Goal: Transaction & Acquisition: Obtain resource

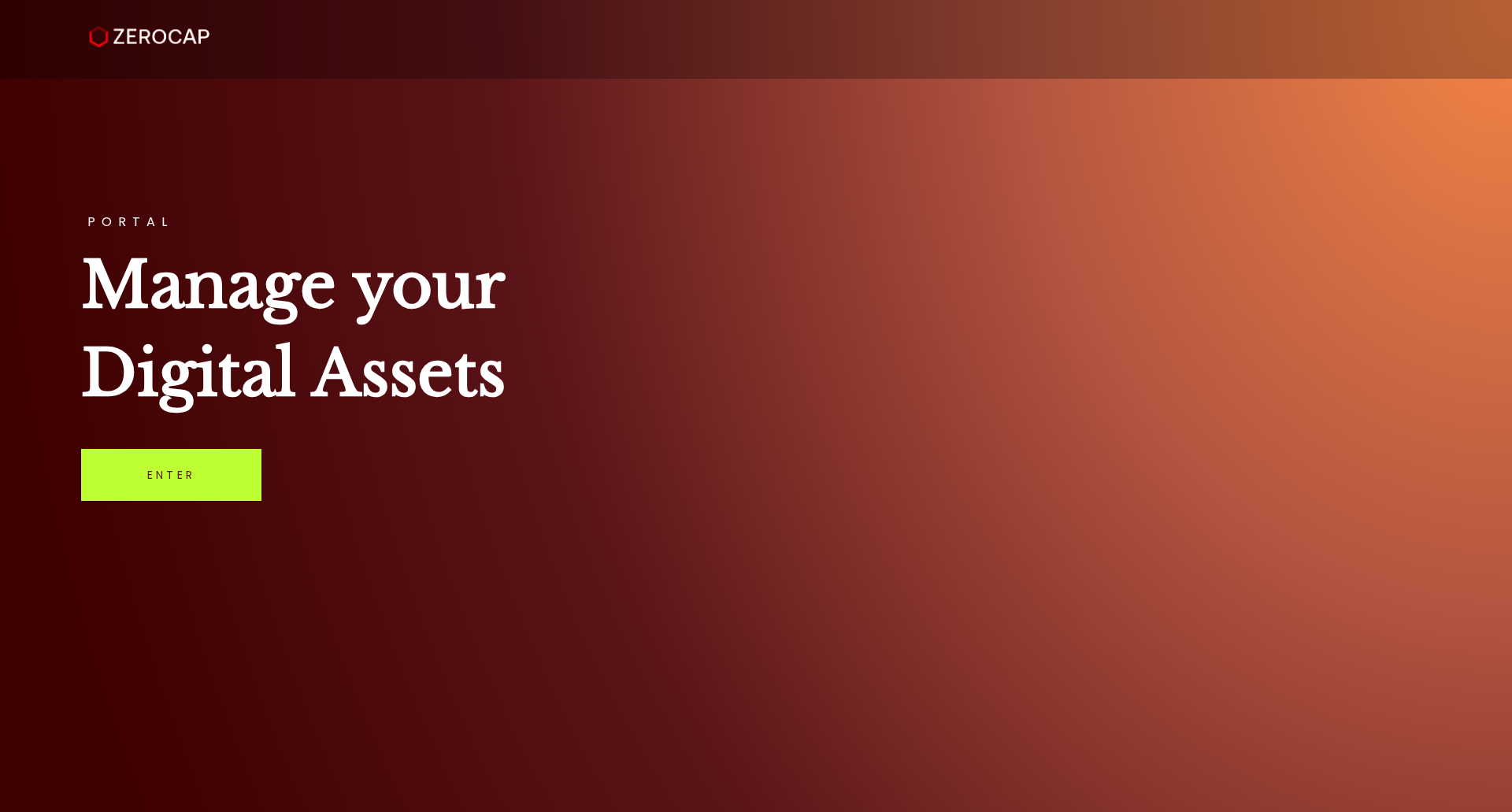
click at [230, 473] on link "Enter" at bounding box center [171, 475] width 180 height 52
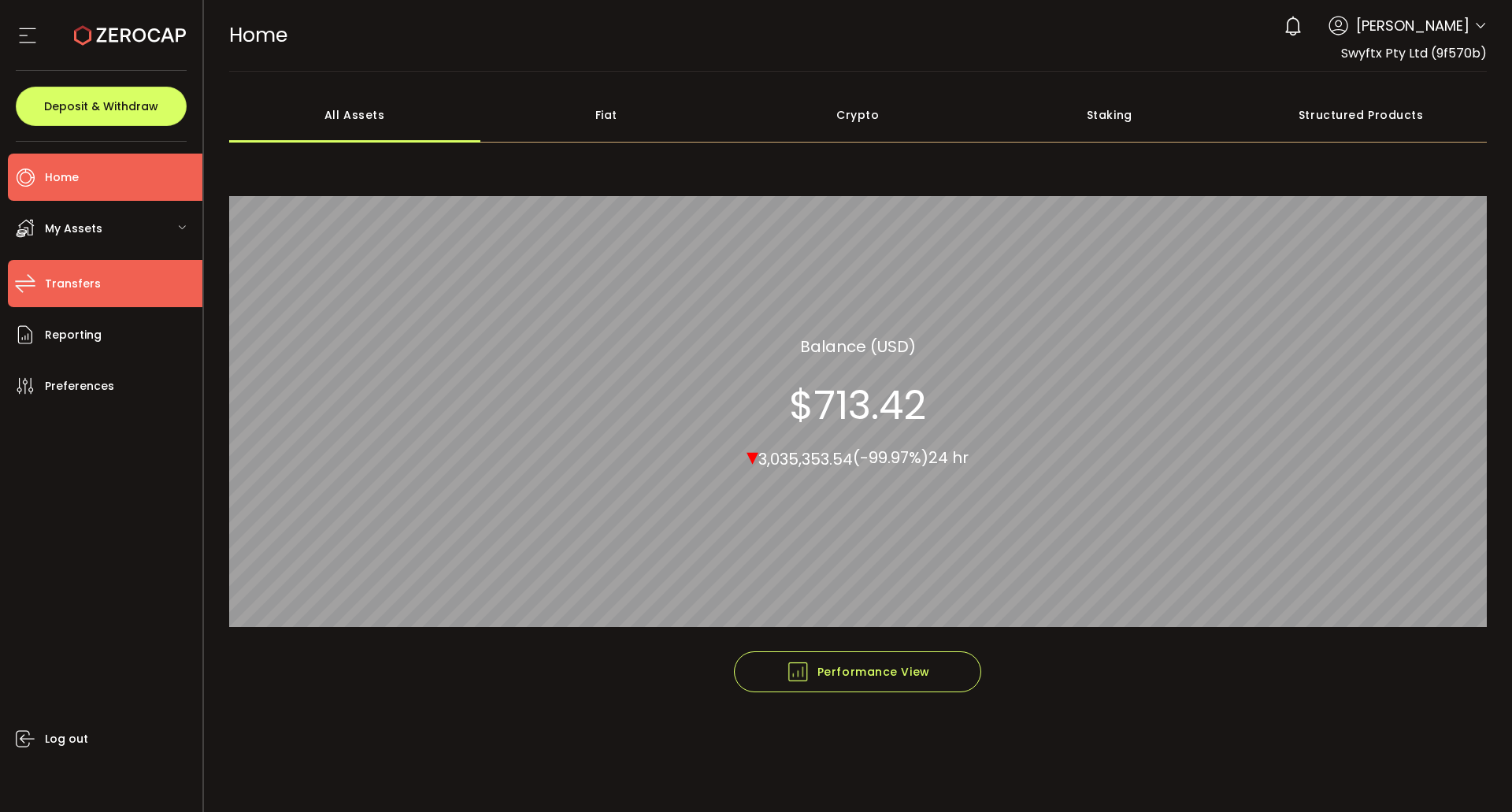
click at [99, 277] on li "Transfers" at bounding box center [105, 284] width 195 height 47
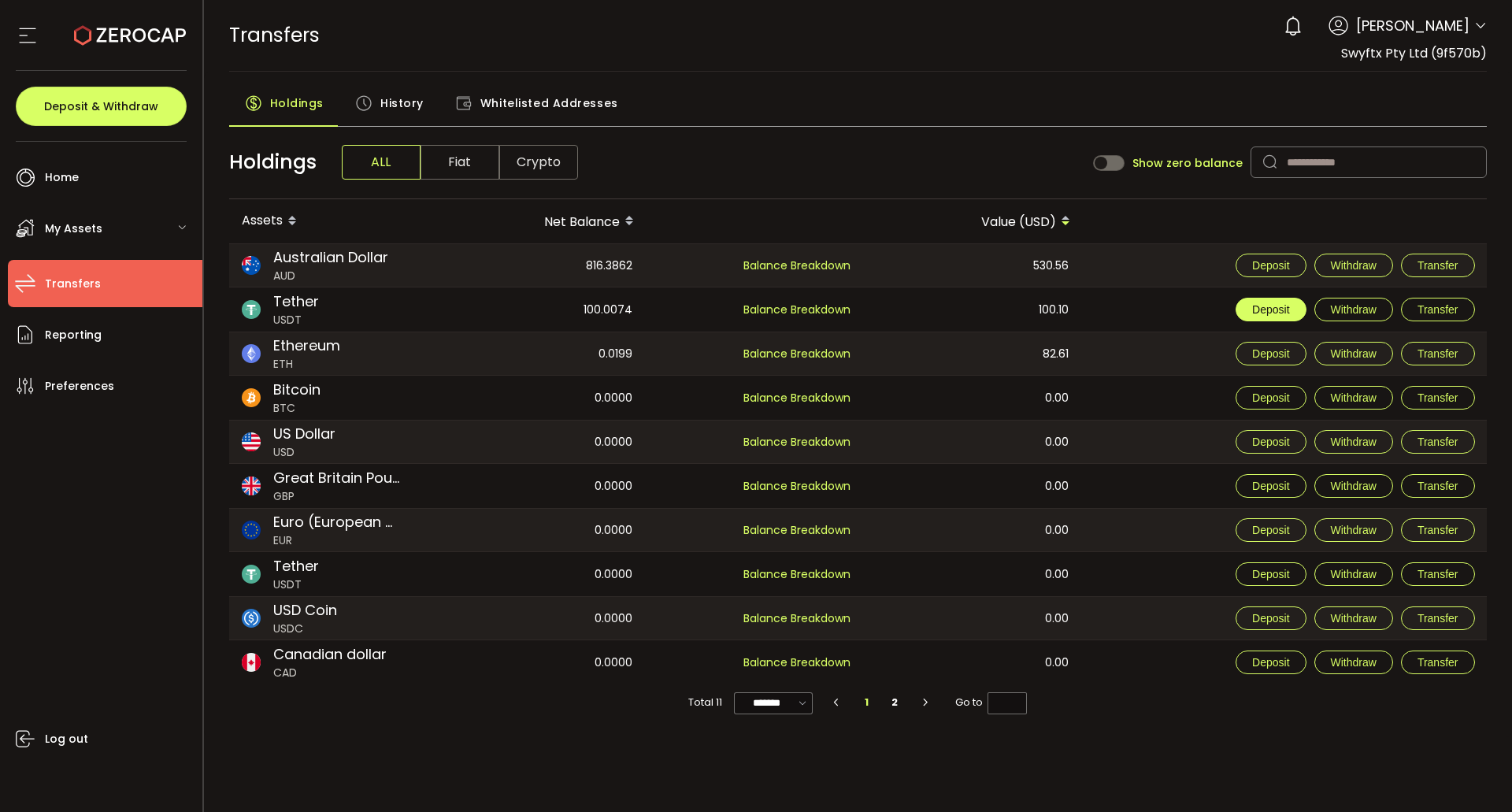
click at [1288, 312] on span "Deposit" at bounding box center [1271, 309] width 37 height 13
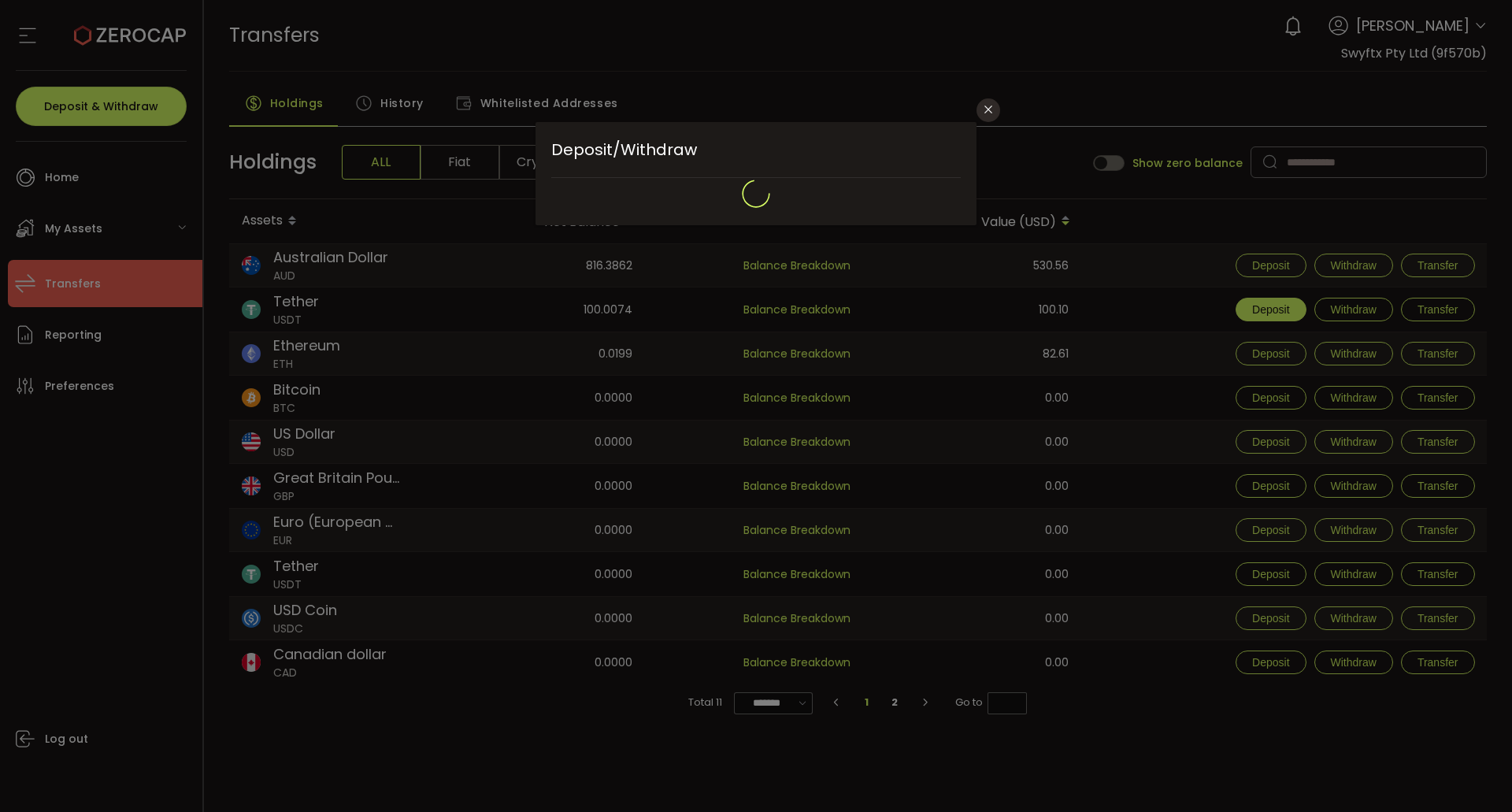
type input "**********"
type input "********"
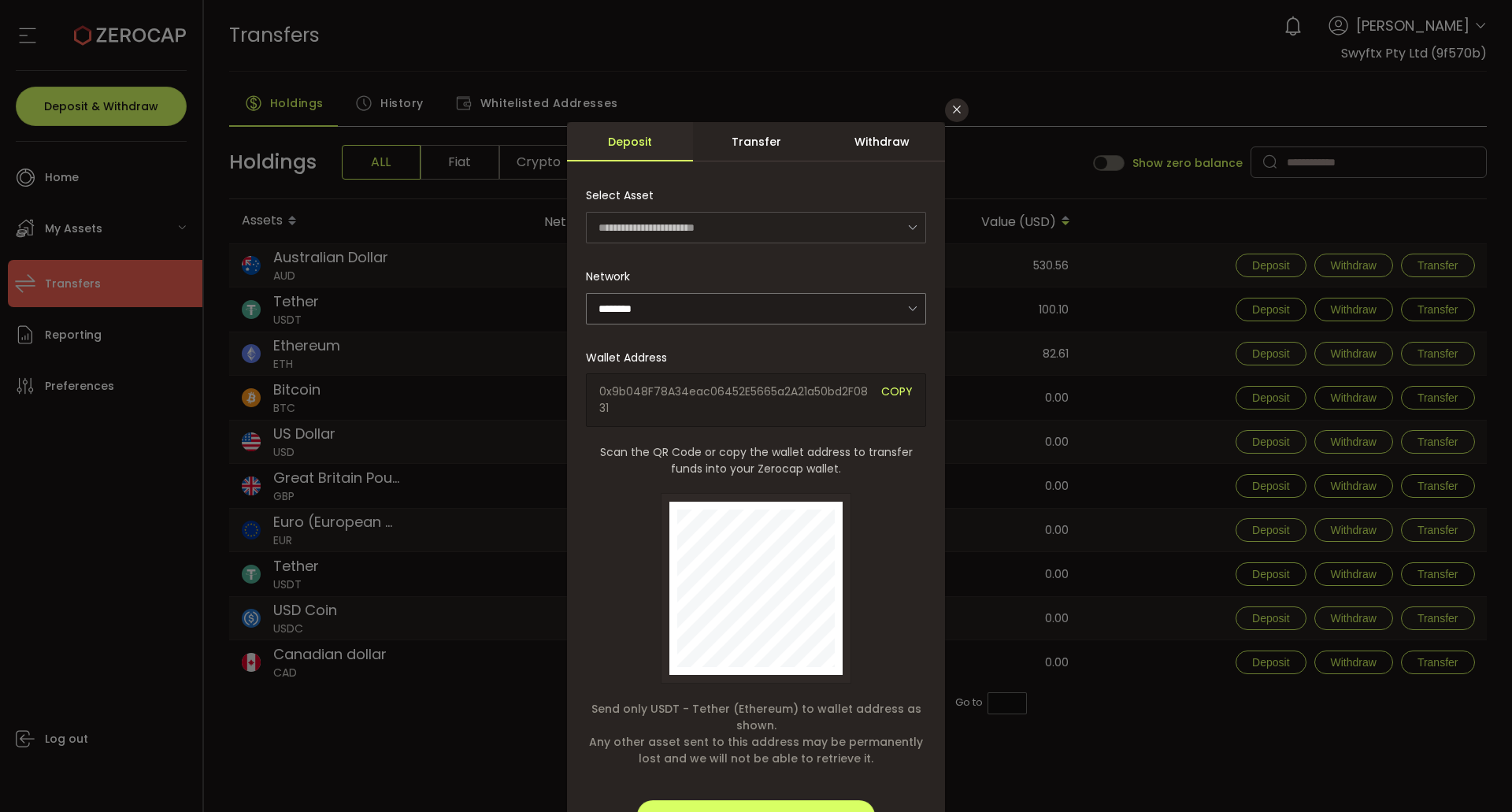
click at [896, 396] on span "COPY" at bounding box center [898, 400] width 32 height 33
click at [953, 111] on icon "Close" at bounding box center [957, 109] width 13 height 13
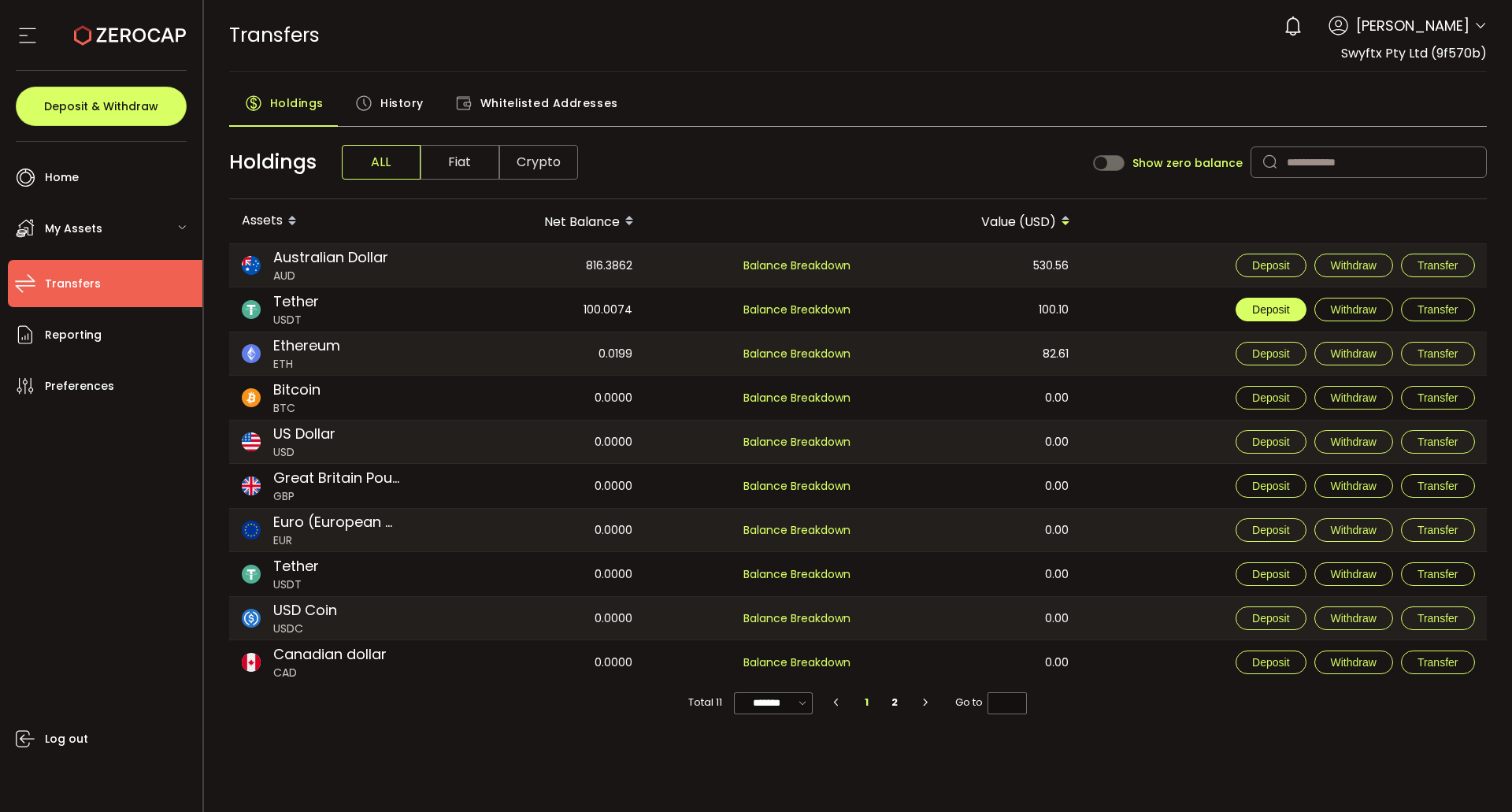
click at [1290, 305] on button "Deposit" at bounding box center [1271, 310] width 70 height 24
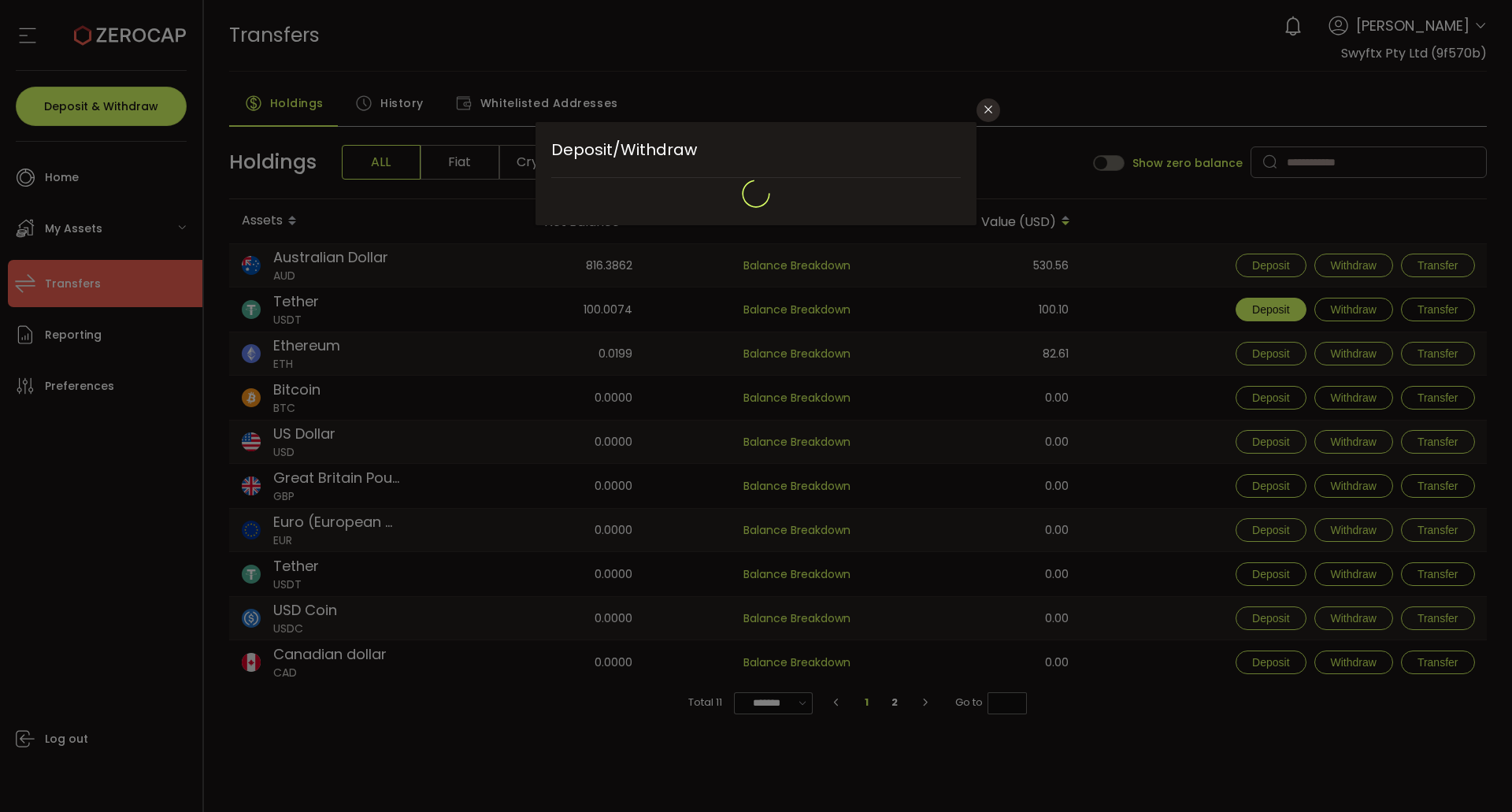
type input "**********"
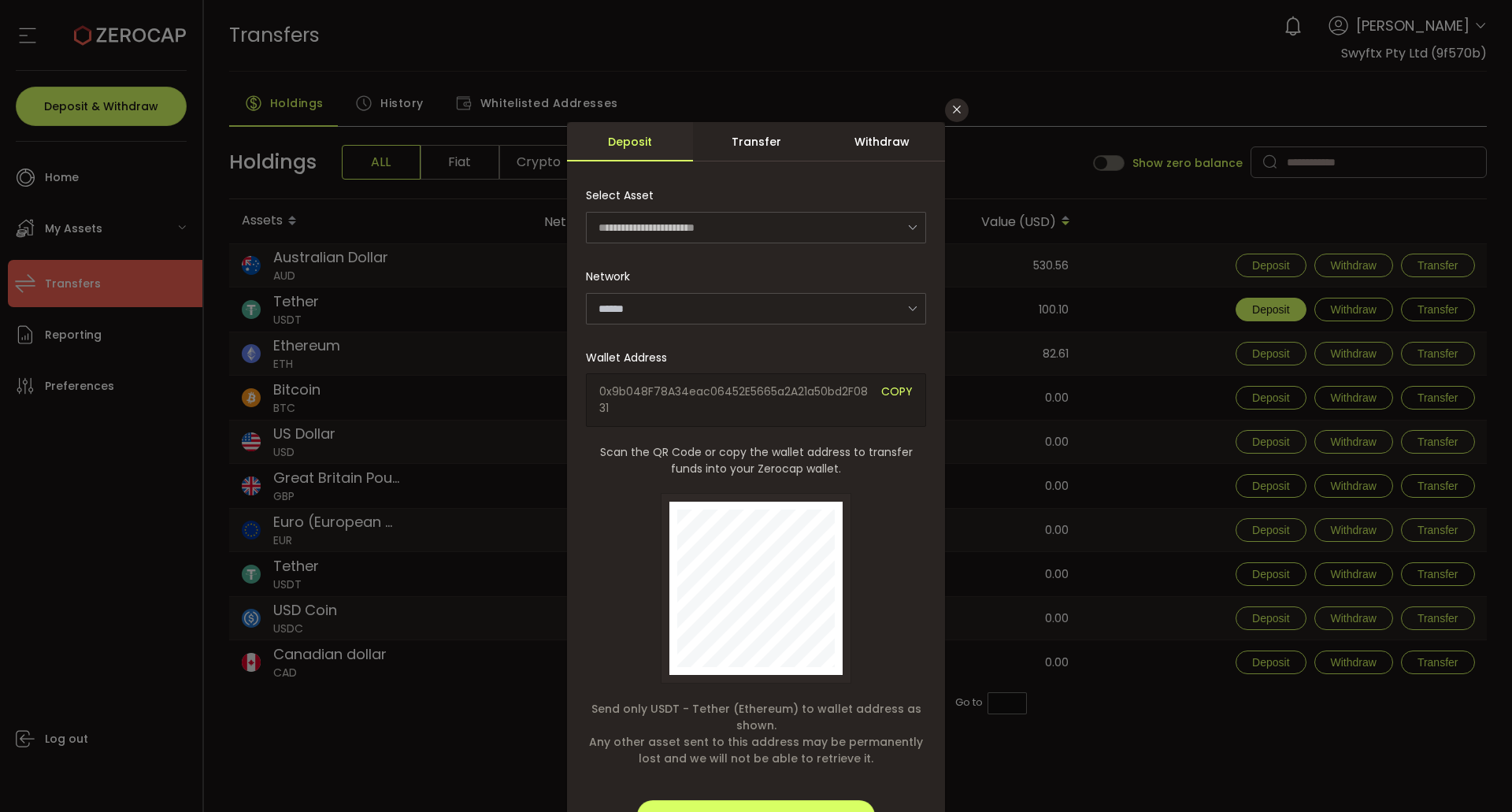
type input "********"
click at [956, 113] on icon "Close" at bounding box center [957, 109] width 13 height 13
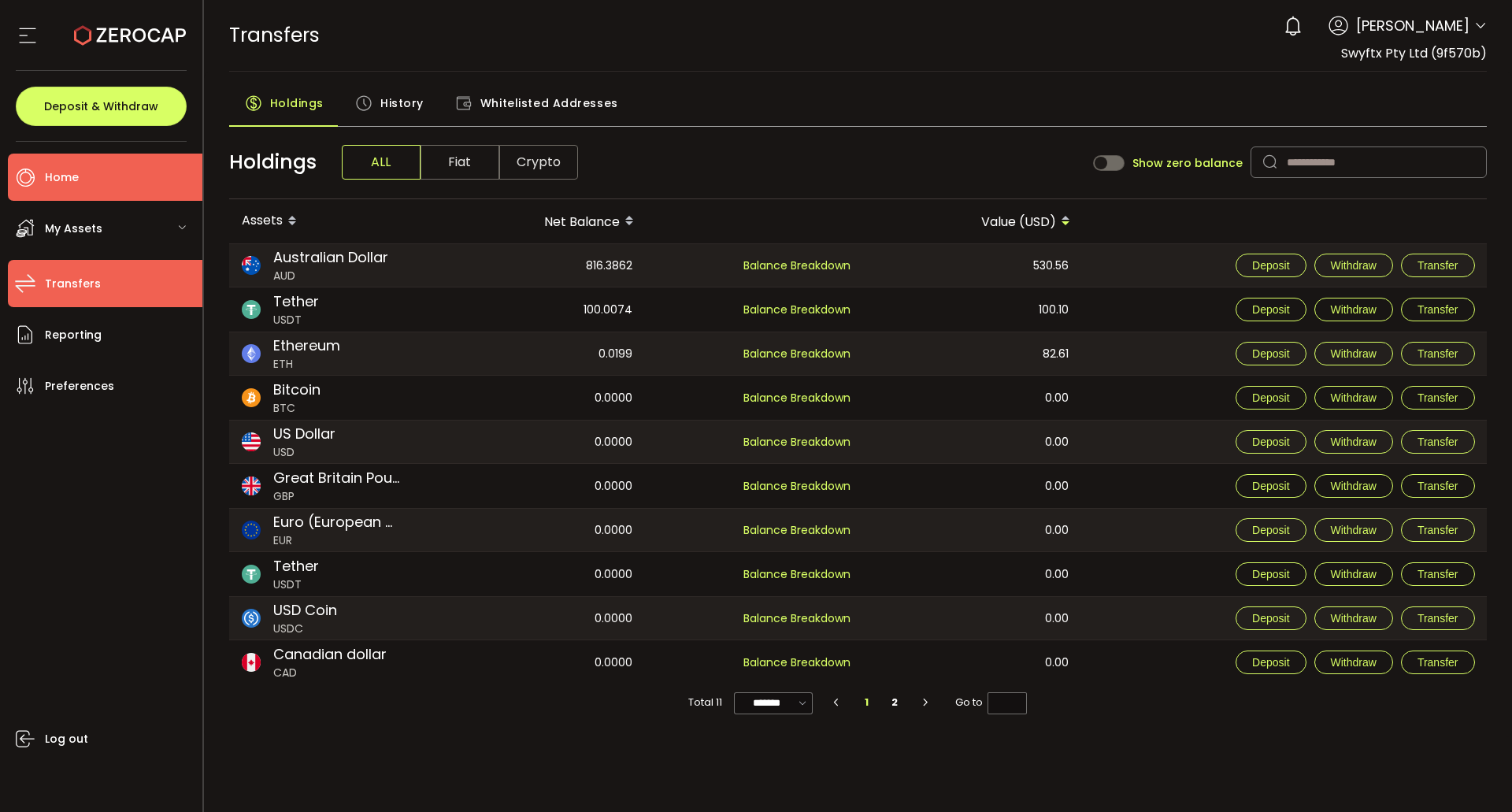
click at [114, 178] on li "Home" at bounding box center [105, 177] width 195 height 47
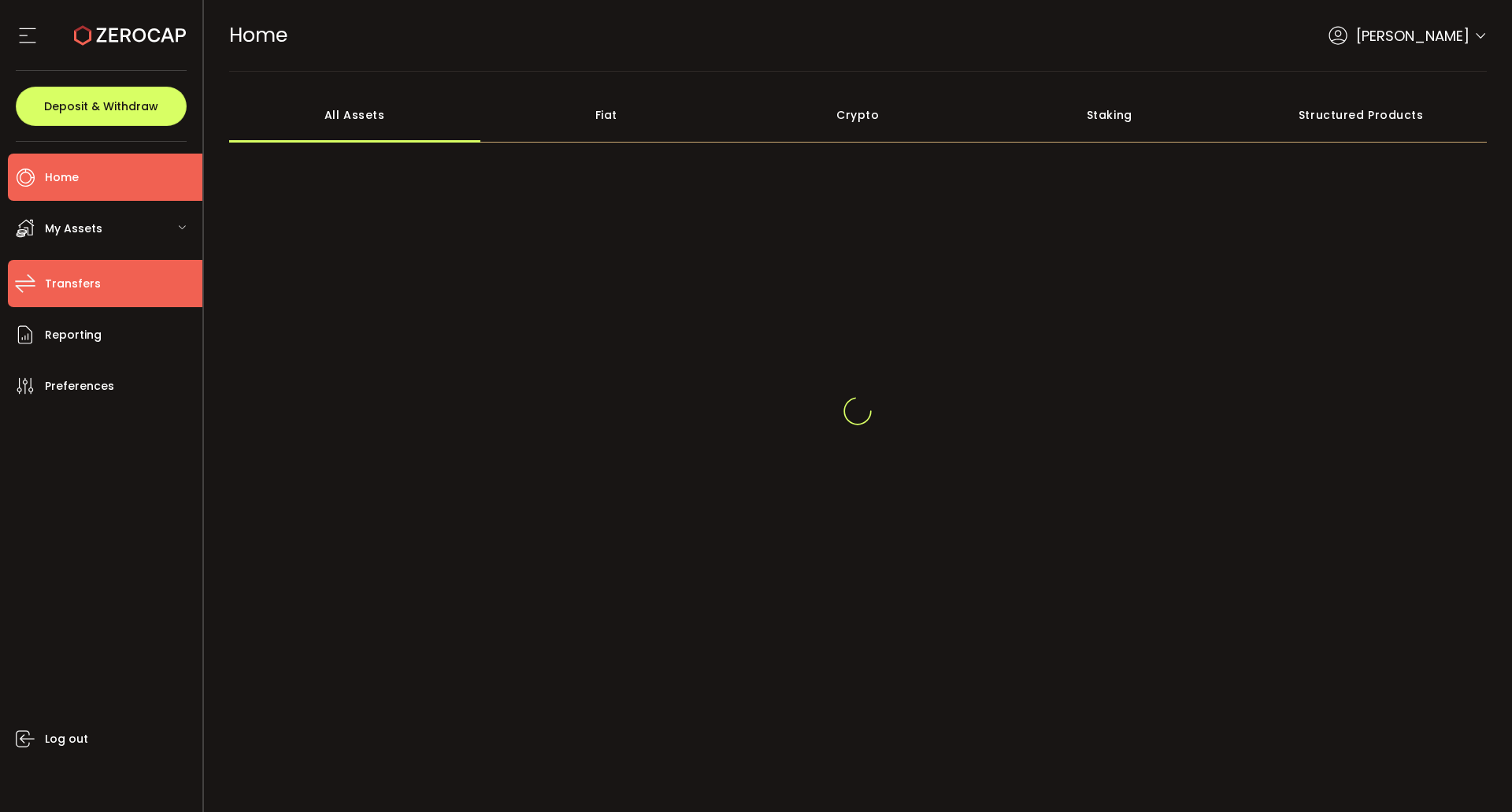
click at [90, 290] on span "Transfers" at bounding box center [72, 283] width 56 height 23
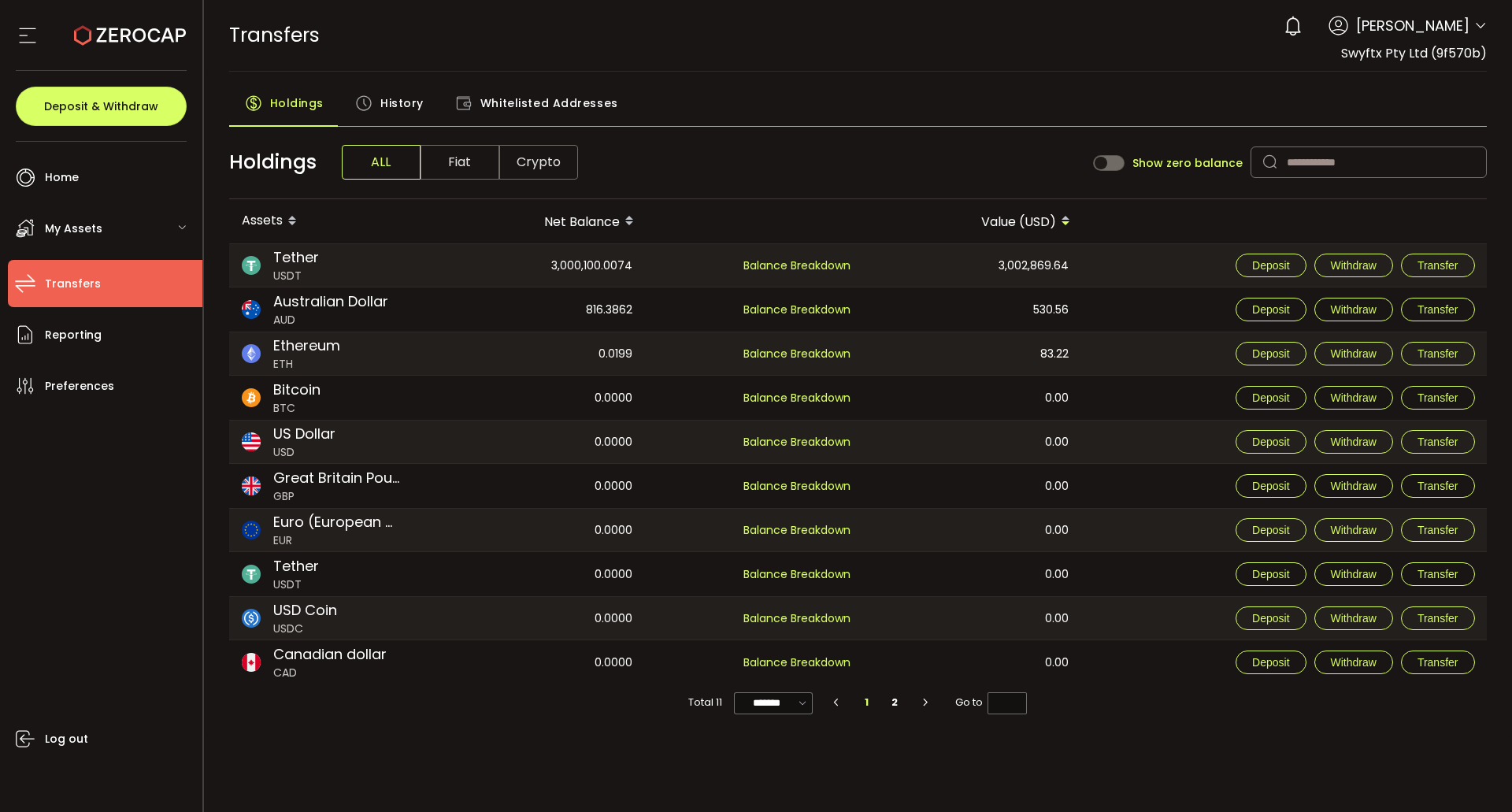
click at [327, 350] on span "Ethereum" at bounding box center [307, 344] width 67 height 21
click at [145, 219] on div "My Assets" at bounding box center [105, 228] width 195 height 47
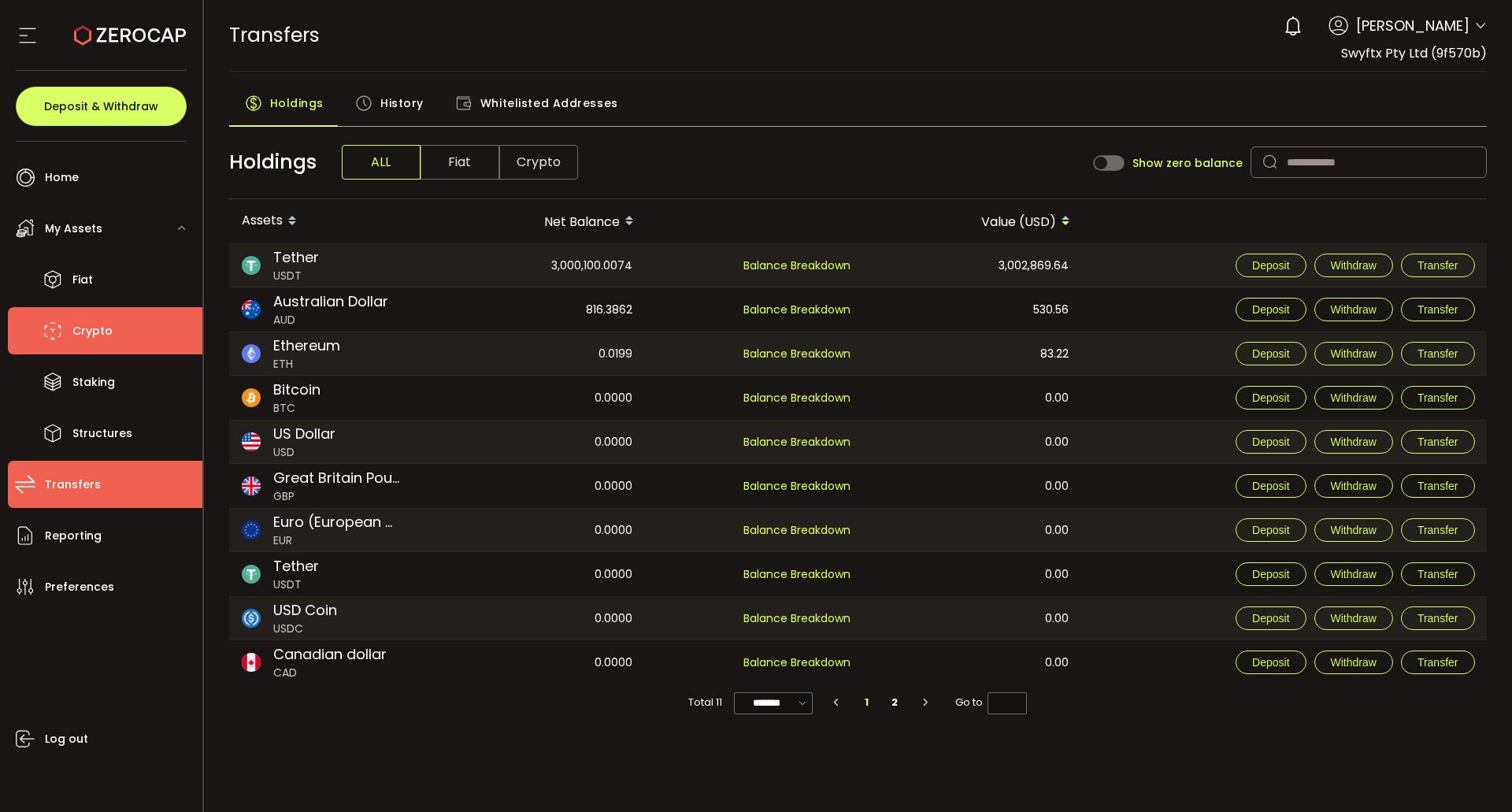
click at [125, 328] on li "Crypto" at bounding box center [105, 330] width 195 height 47
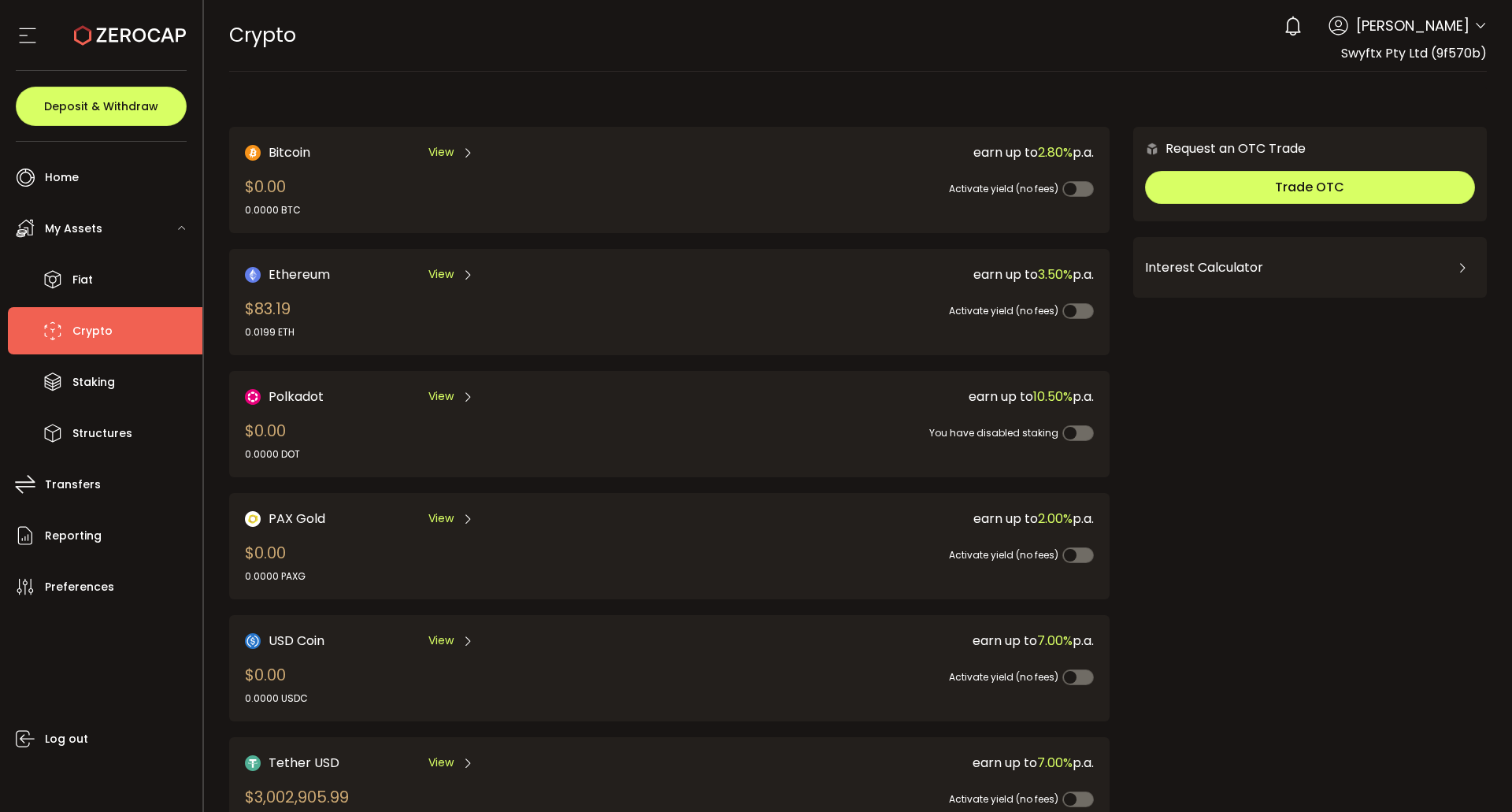
click at [464, 272] on icon at bounding box center [467, 274] width 13 height 13
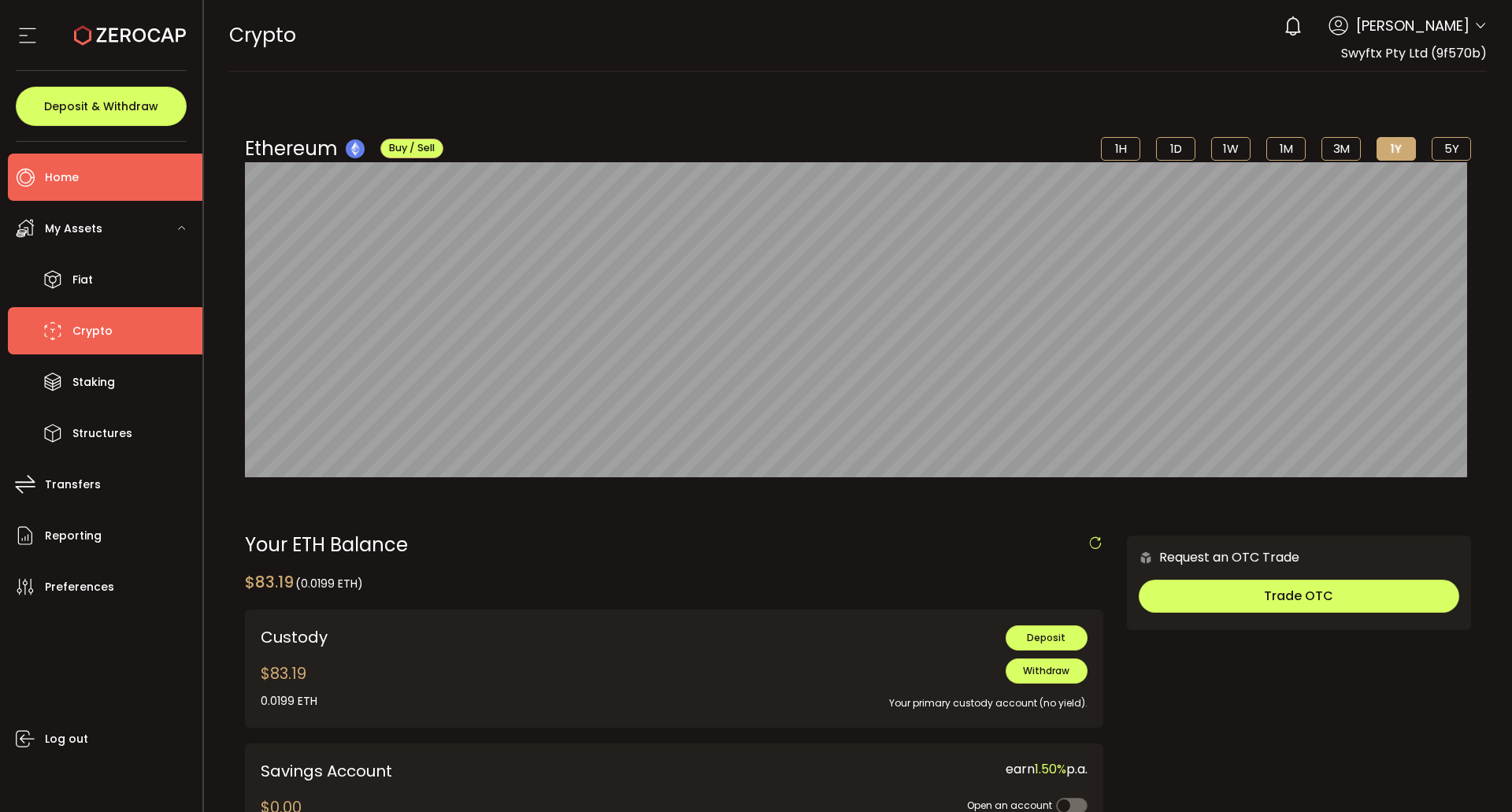
click at [131, 174] on li "Home" at bounding box center [105, 177] width 195 height 47
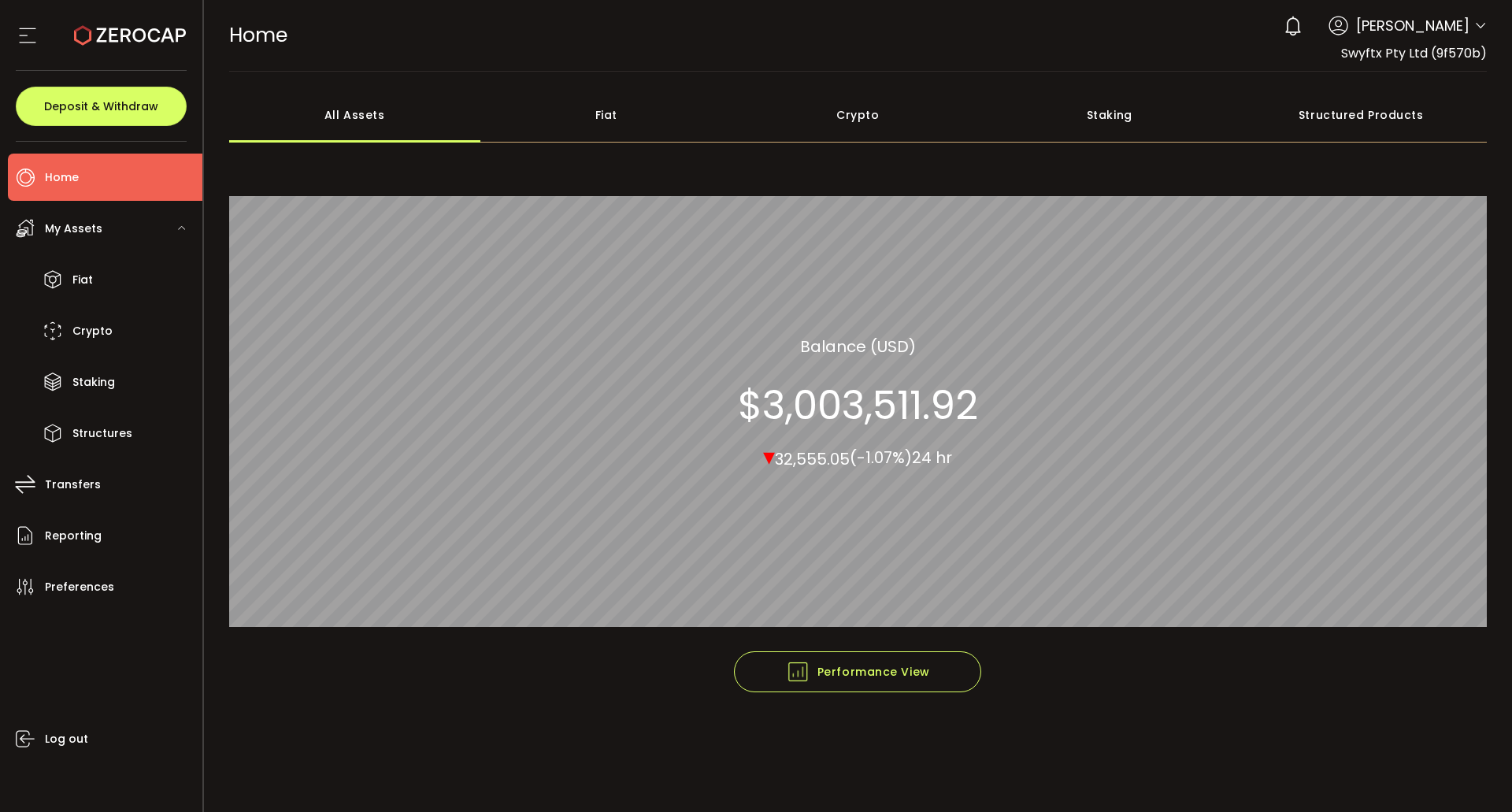
click at [93, 187] on li "Home" at bounding box center [105, 177] width 195 height 47
click at [109, 290] on li "Fiat" at bounding box center [105, 280] width 195 height 47
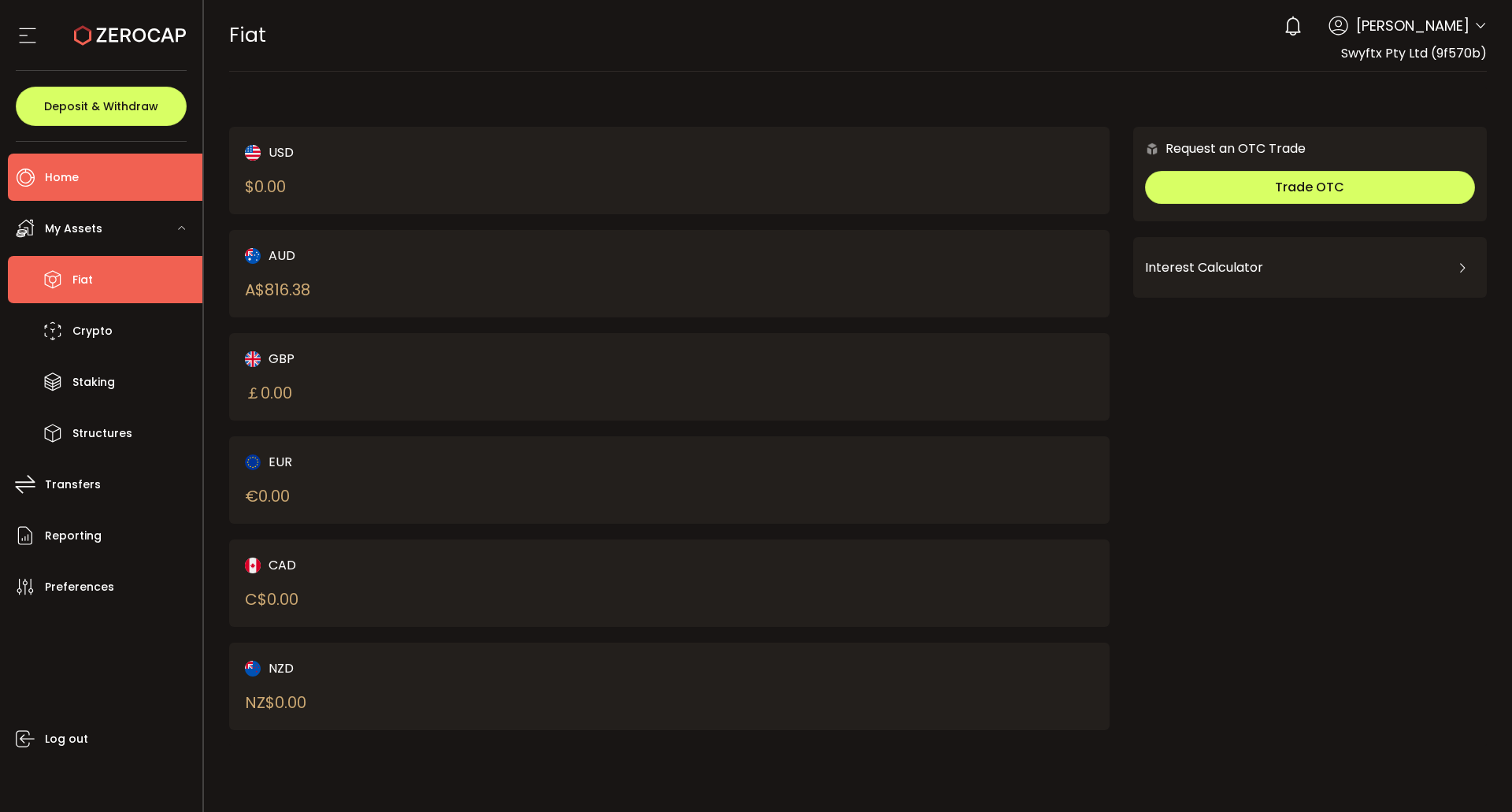
click at [101, 176] on li "Home" at bounding box center [105, 177] width 195 height 47
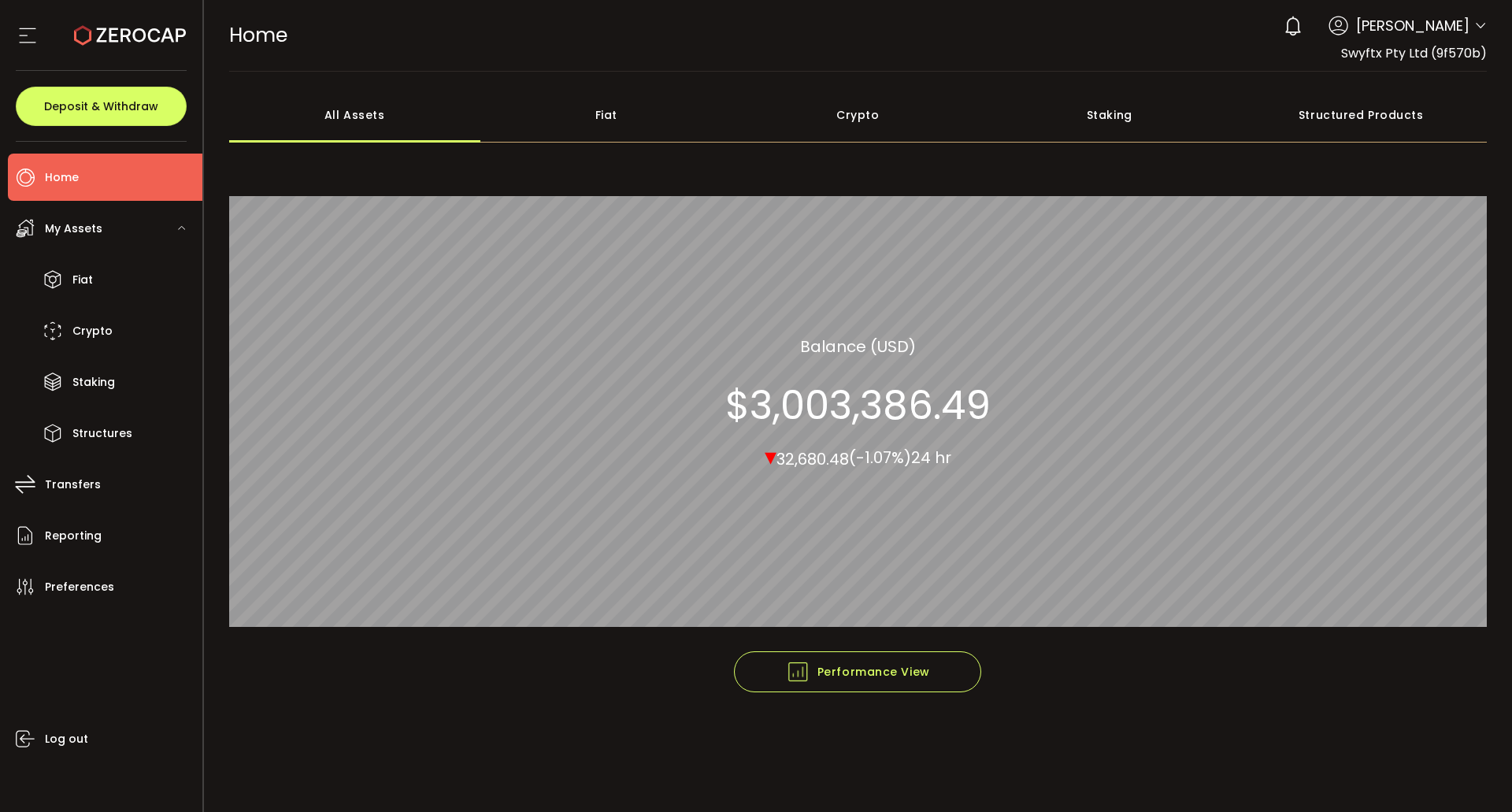
click at [885, 464] on span "(-1.07%)" at bounding box center [880, 457] width 62 height 22
click at [38, 166] on li "Home" at bounding box center [105, 177] width 195 height 47
click at [114, 277] on li "Fiat" at bounding box center [105, 280] width 195 height 47
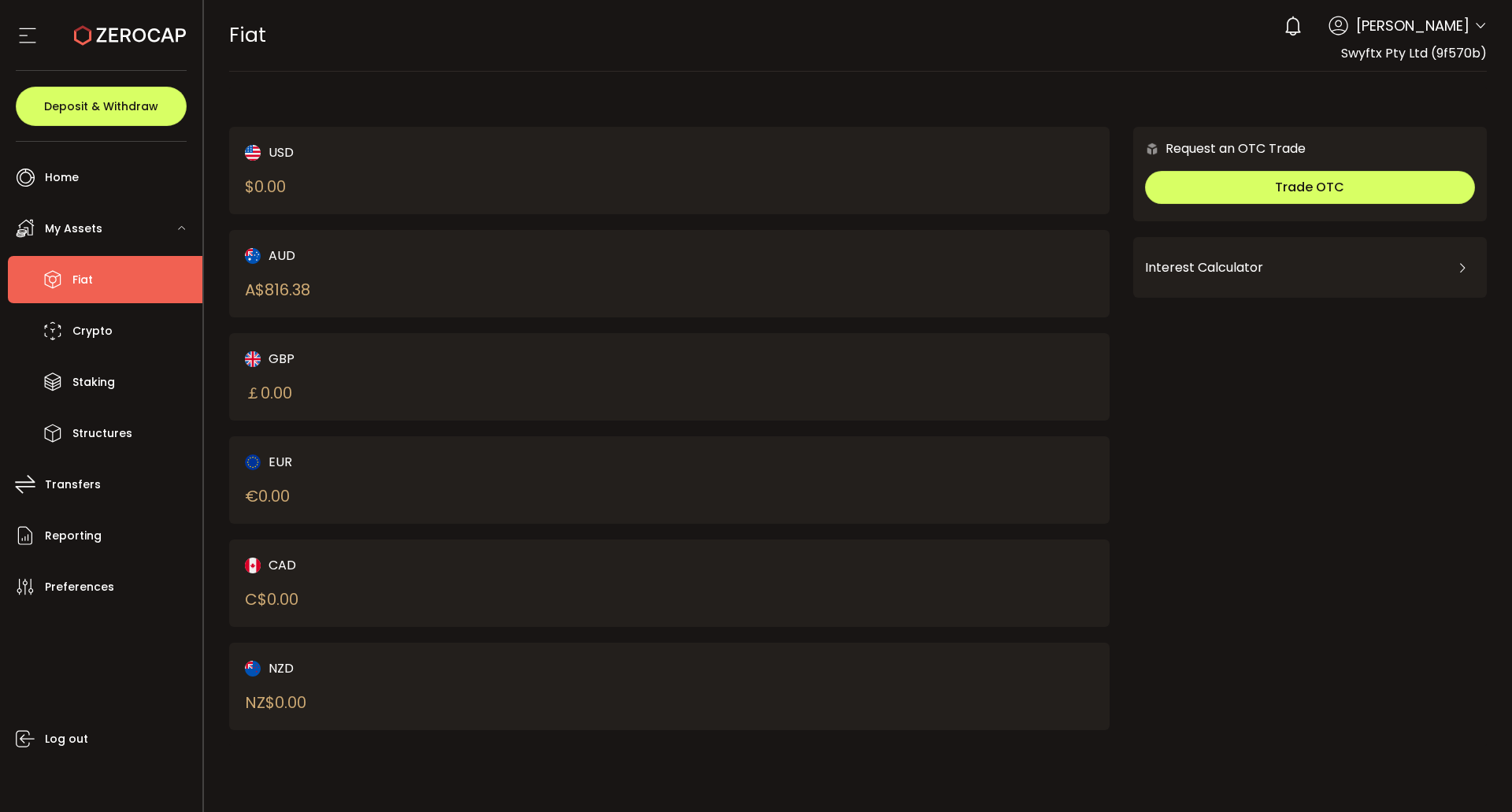
click at [719, 271] on div "AUD A$ 816.38" at bounding box center [670, 273] width 881 height 87
click at [112, 490] on li "Transfers" at bounding box center [105, 485] width 195 height 47
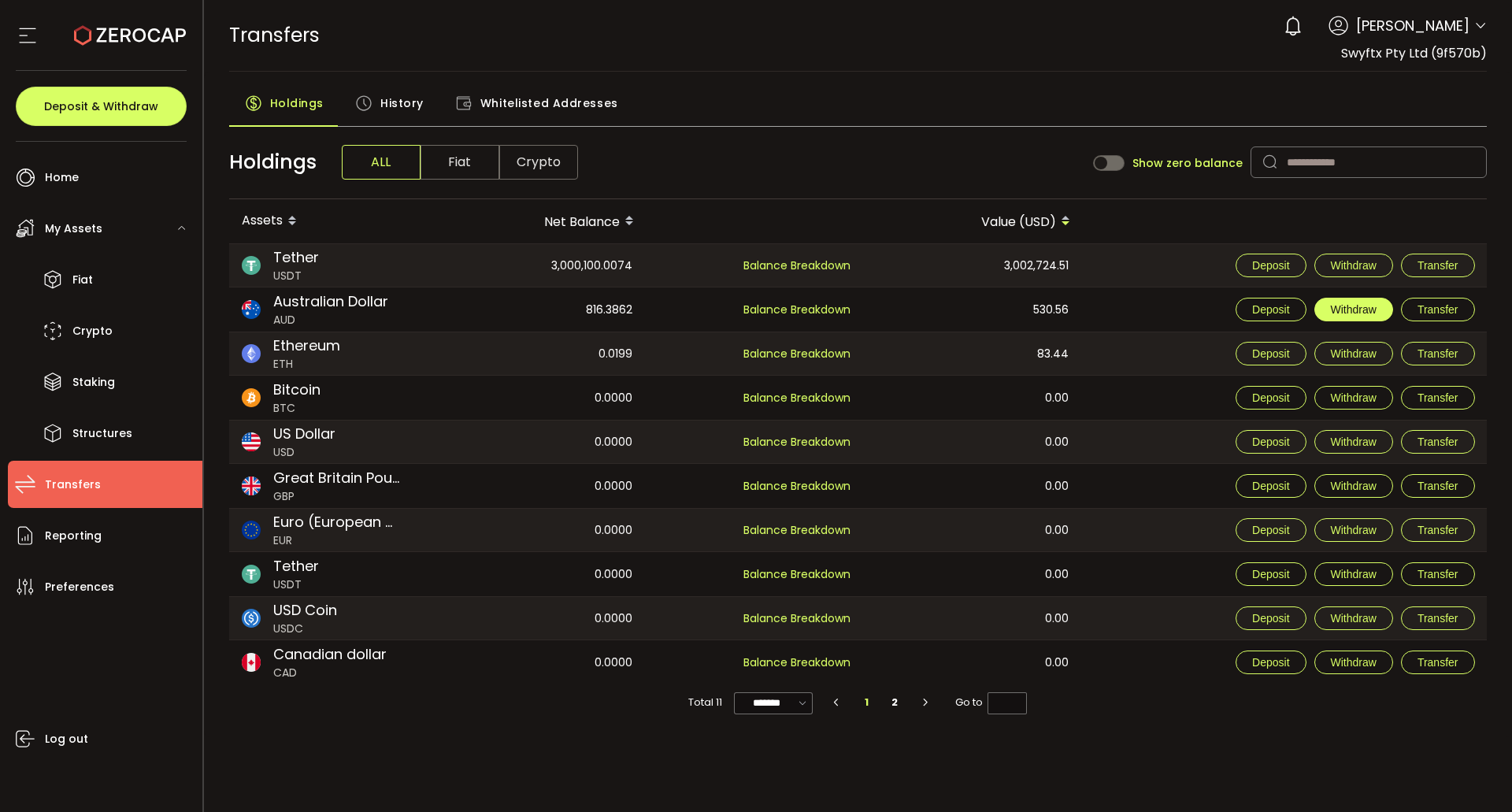
click at [1383, 316] on button "Withdraw" at bounding box center [1355, 310] width 79 height 24
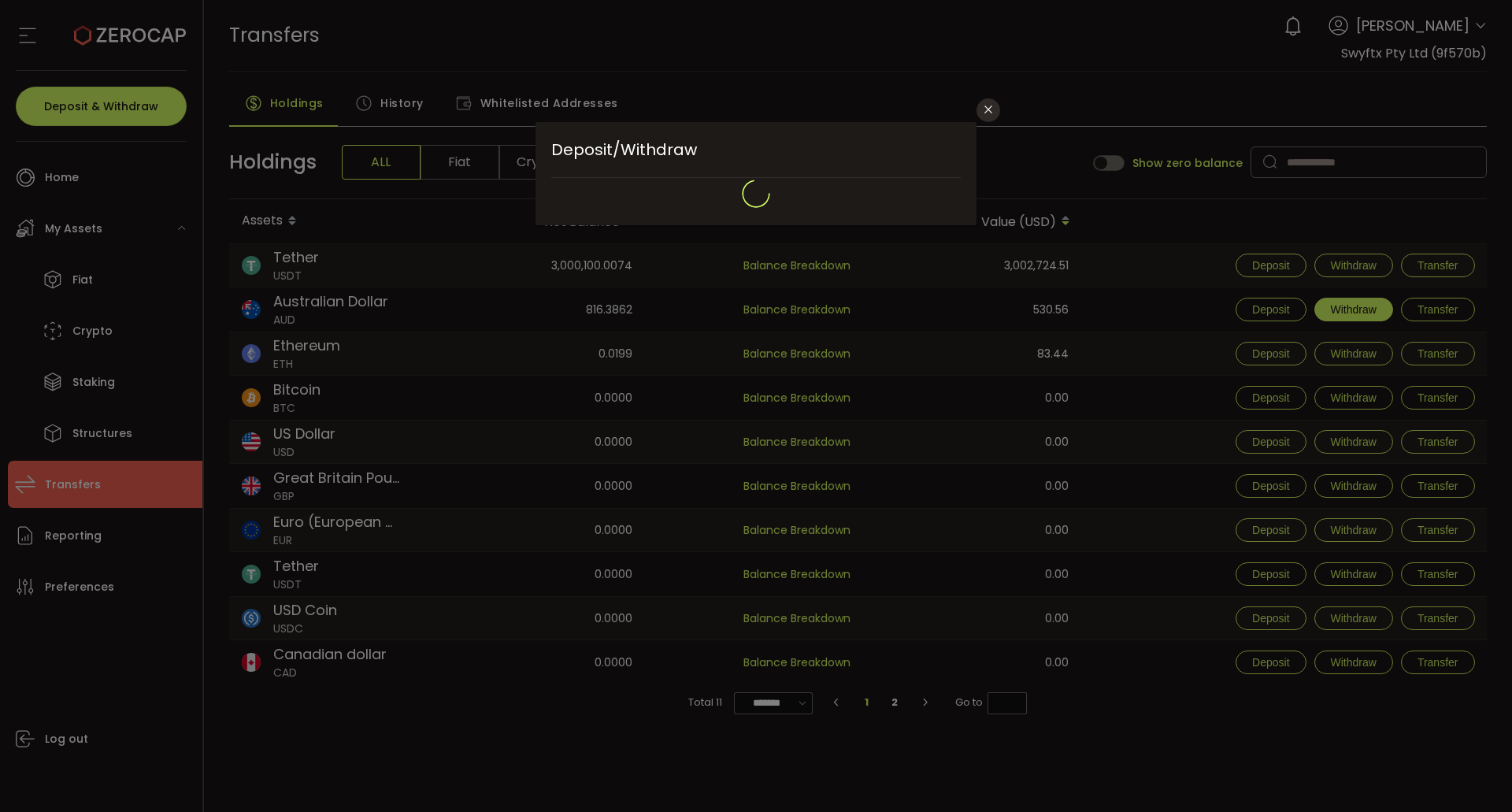
type input "**********"
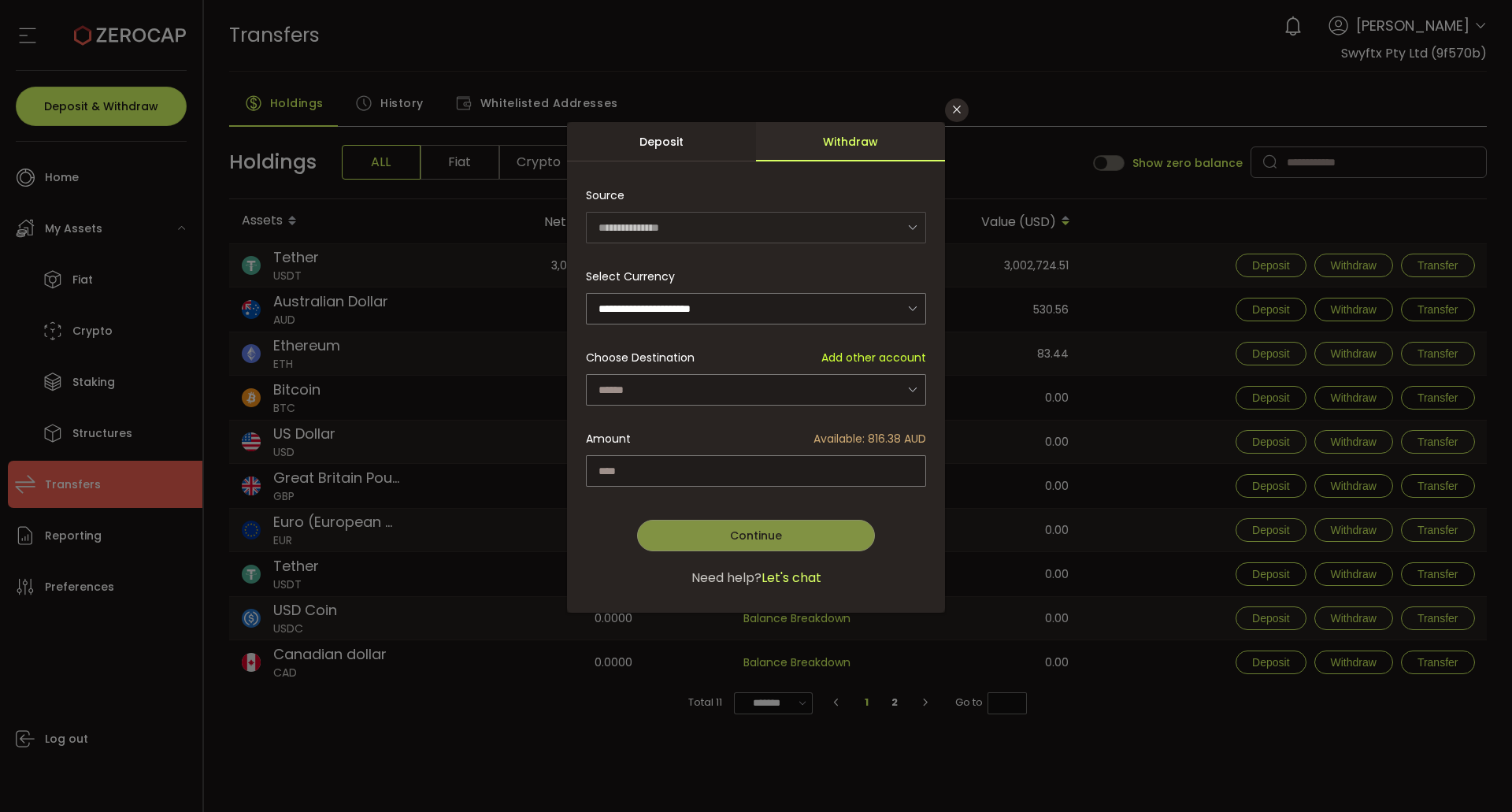
click at [880, 357] on span "Add other account" at bounding box center [874, 357] width 105 height 17
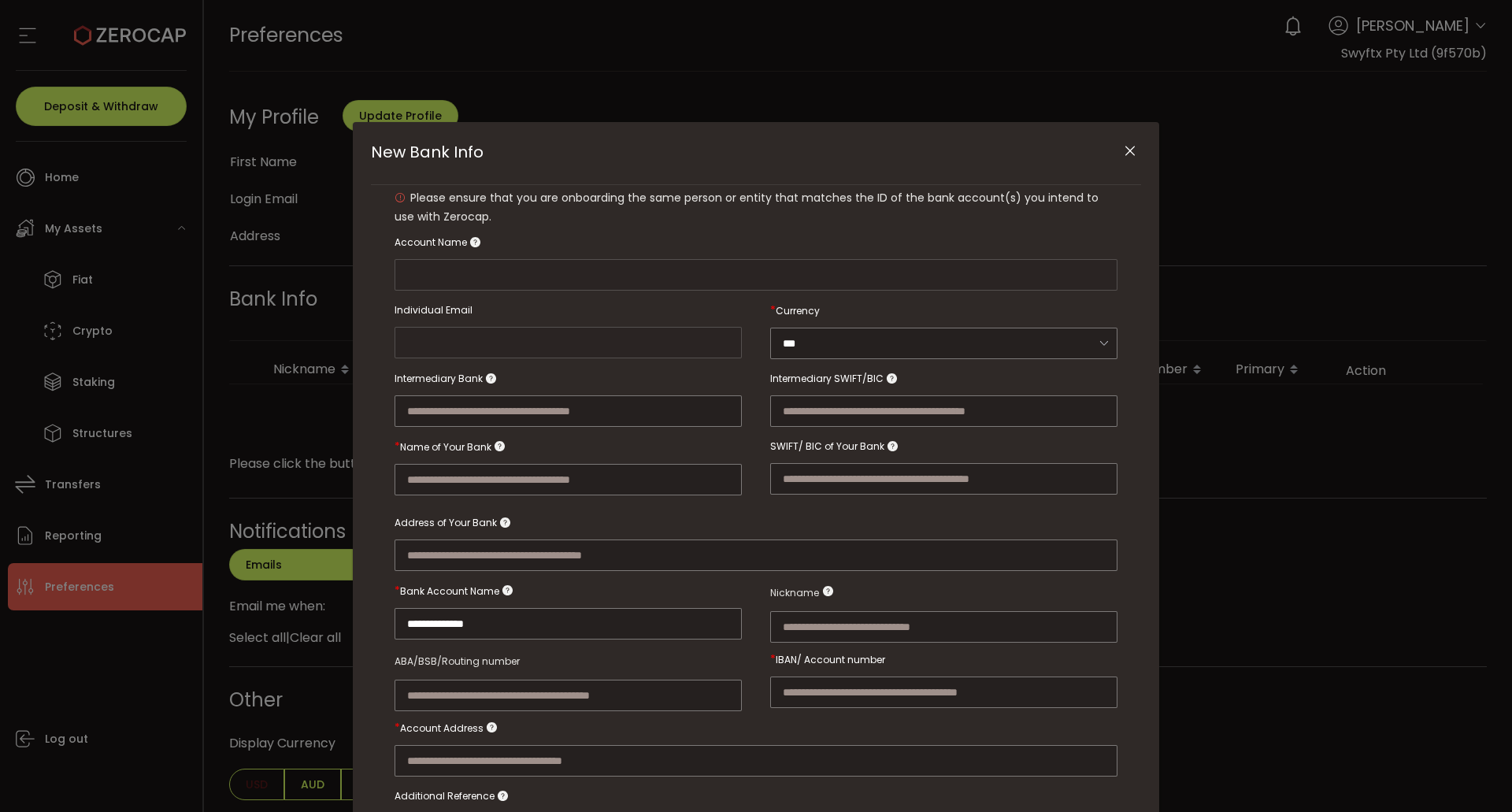
type input "**********"
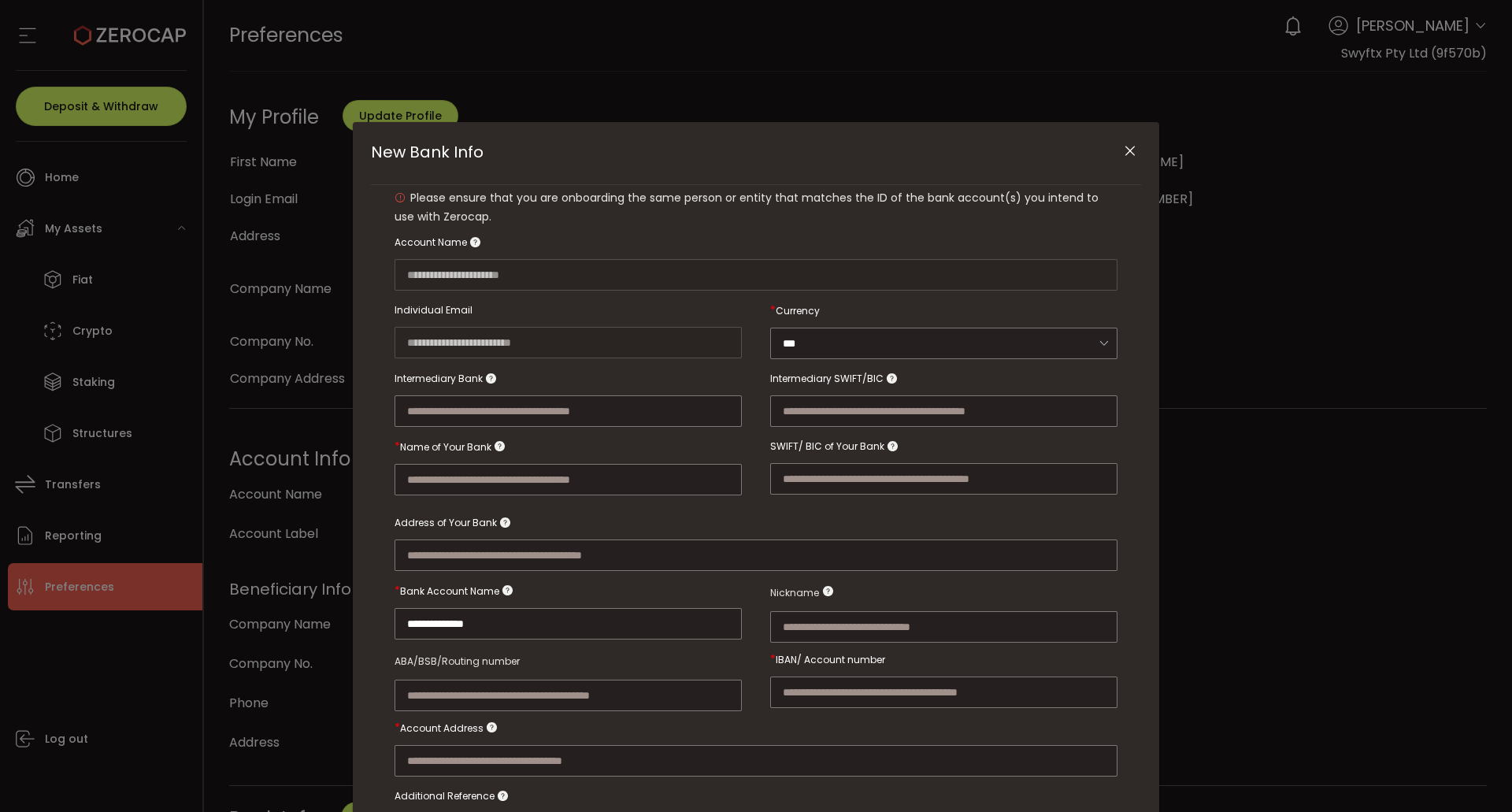
click at [1122, 144] on icon "Close" at bounding box center [1130, 151] width 16 height 16
